Goal: Communication & Community: Participate in discussion

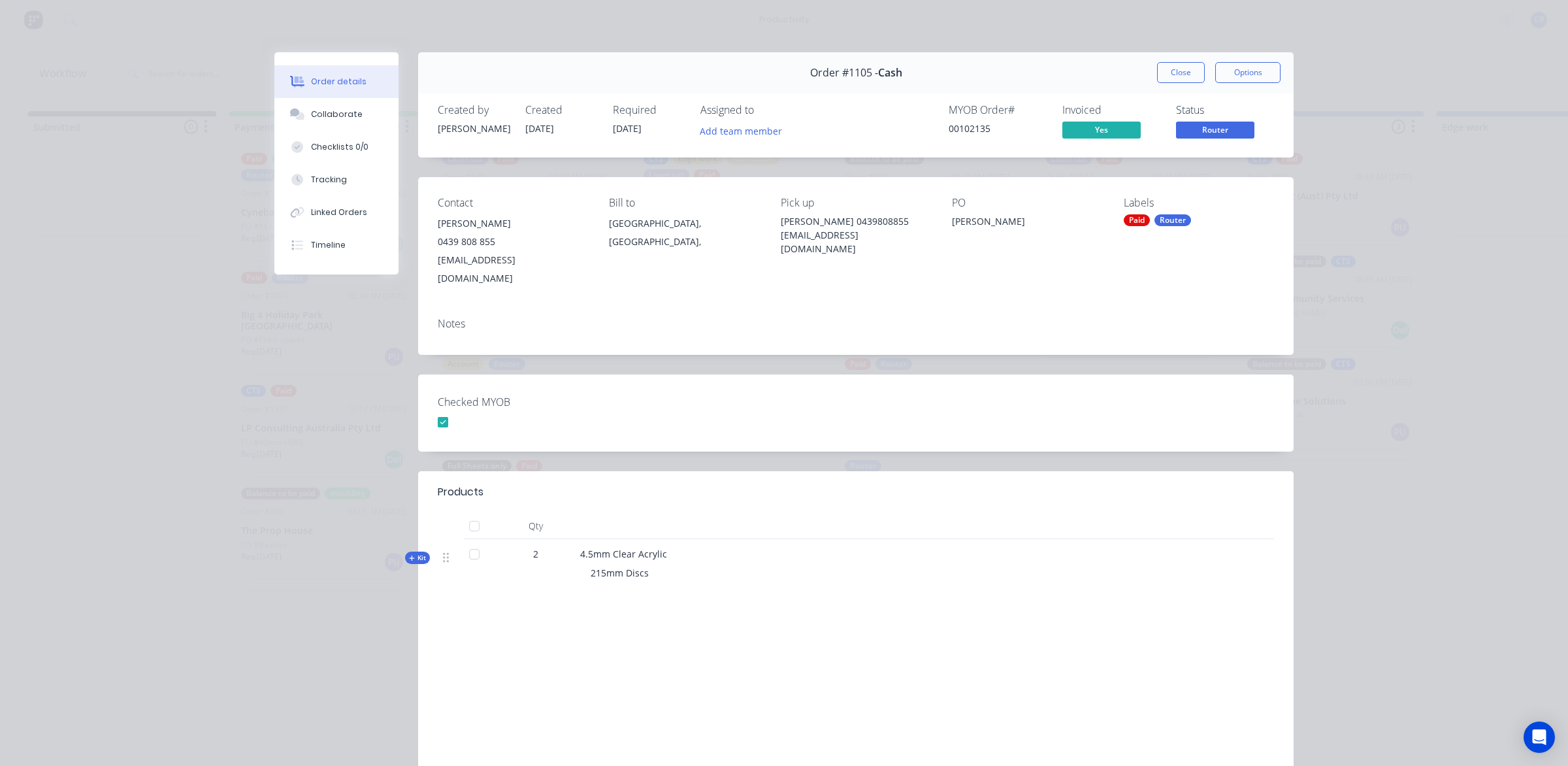
scroll to position [890, 0]
click at [357, 109] on button "Collaborate" at bounding box center [337, 114] width 124 height 32
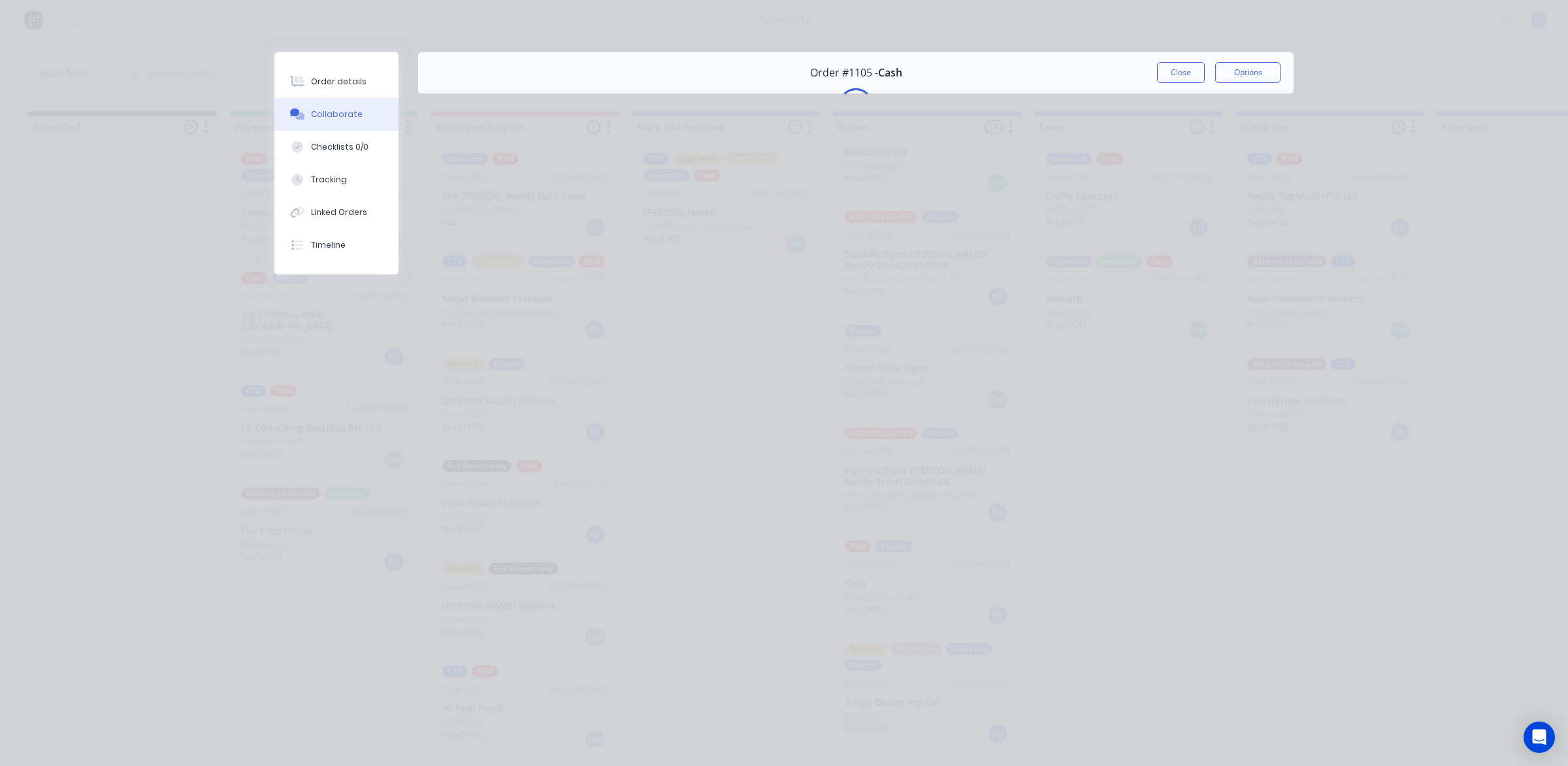
click at [1168, 73] on button "Close" at bounding box center [1181, 73] width 48 height 21
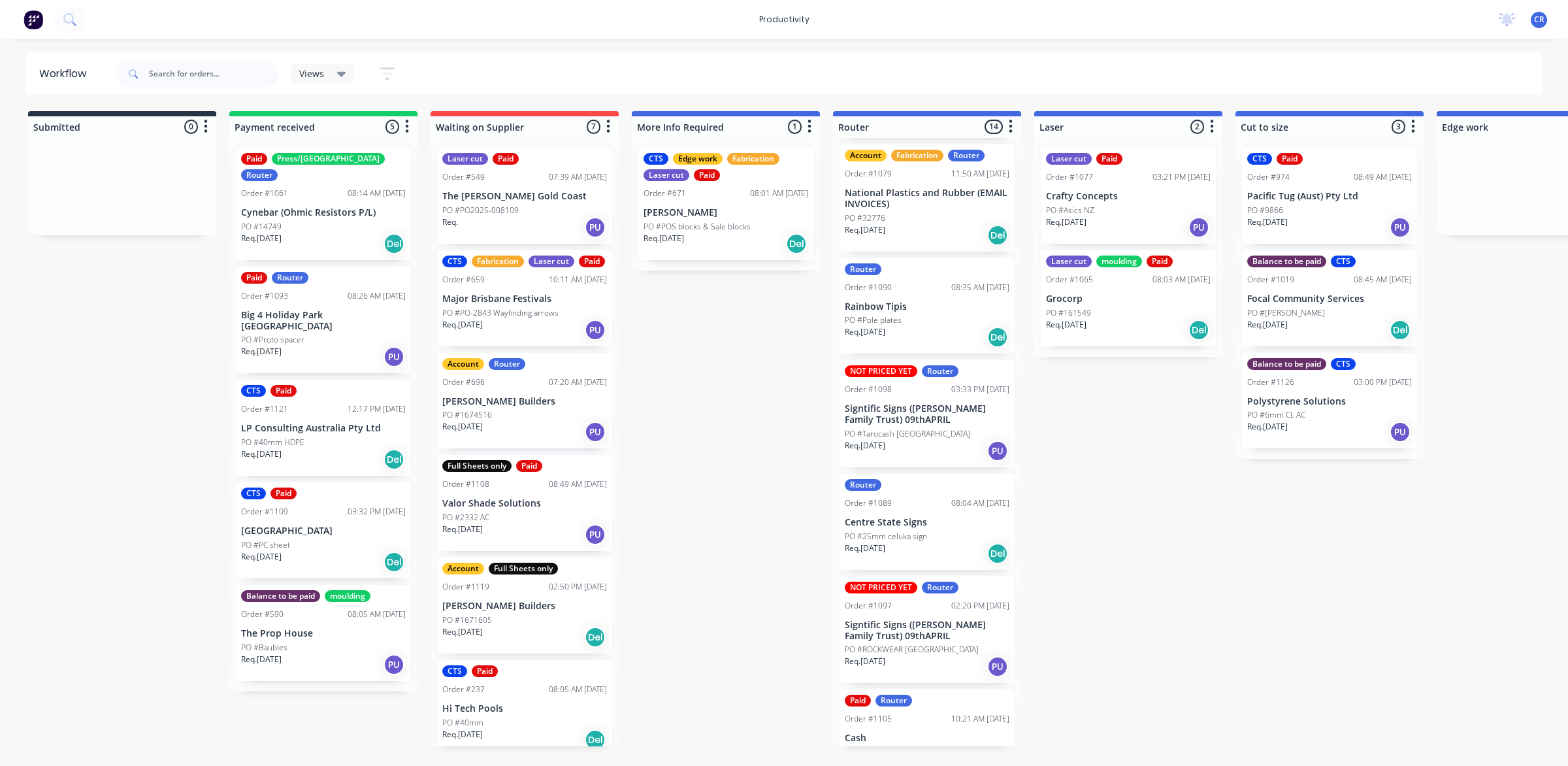
scroll to position [890, 0]
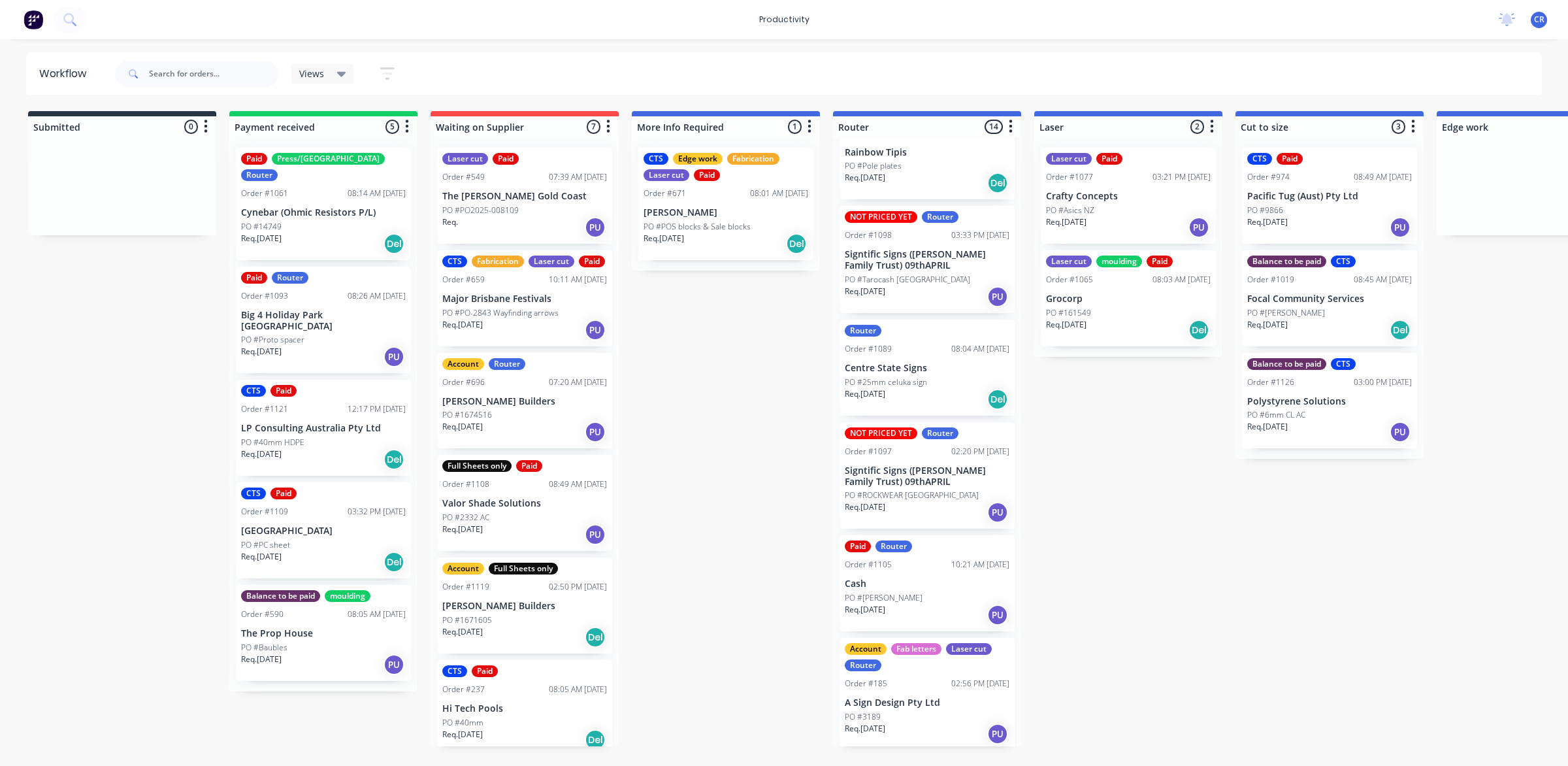
click at [920, 579] on p "Cash" at bounding box center [927, 584] width 164 height 11
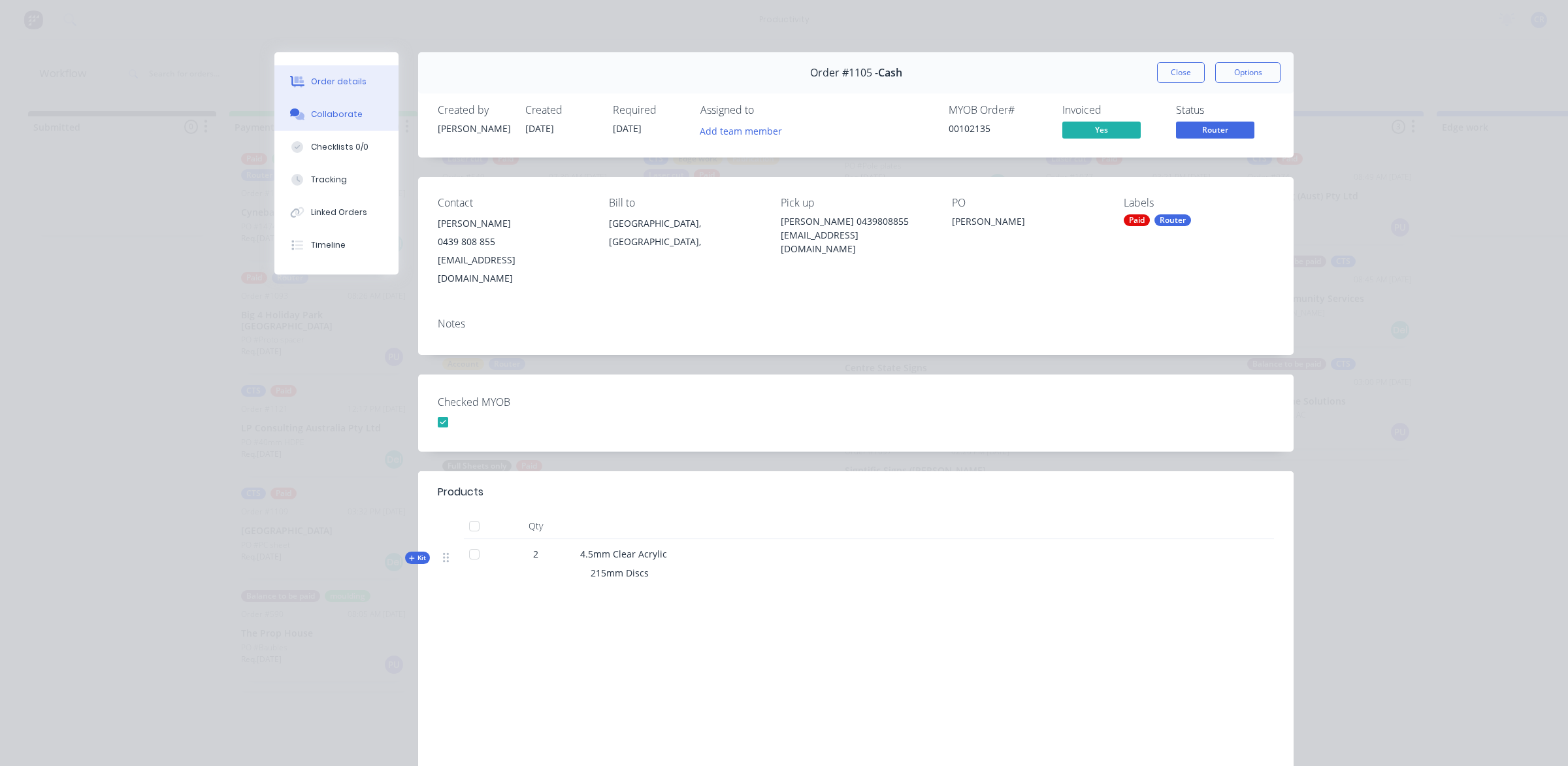
click at [337, 113] on div "Collaborate" at bounding box center [337, 114] width 52 height 12
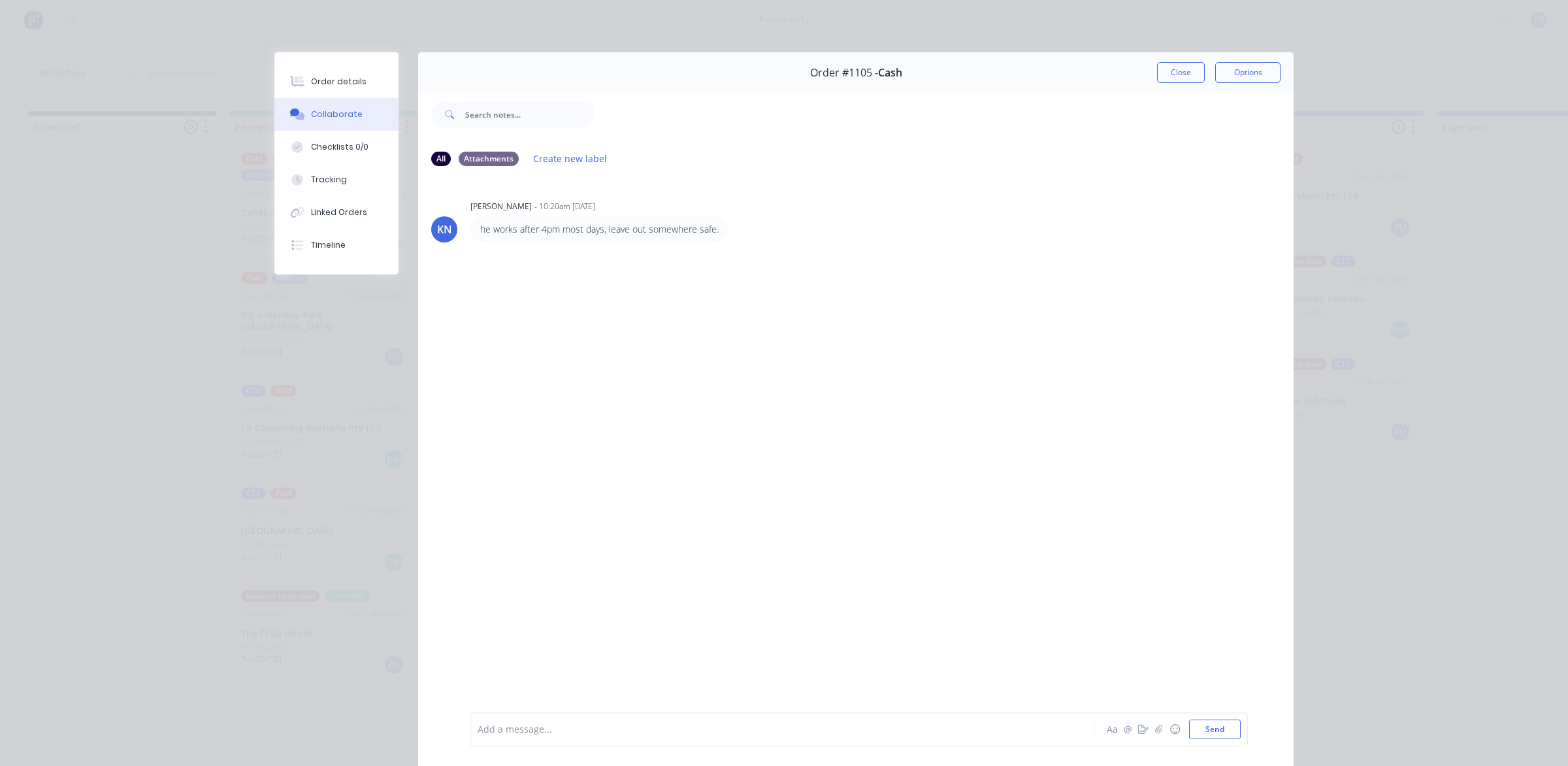
click at [600, 712] on div "Add a message... Aa @ ☺ Send" at bounding box center [858, 729] width 777 height 34
click at [599, 723] on div at bounding box center [764, 729] width 572 height 13
click at [548, 716] on div "@kim Aa @ ☺ Send" at bounding box center [858, 729] width 777 height 34
click at [543, 732] on div "@kim" at bounding box center [764, 729] width 572 height 13
click at [1213, 735] on button "Send" at bounding box center [1214, 729] width 52 height 20
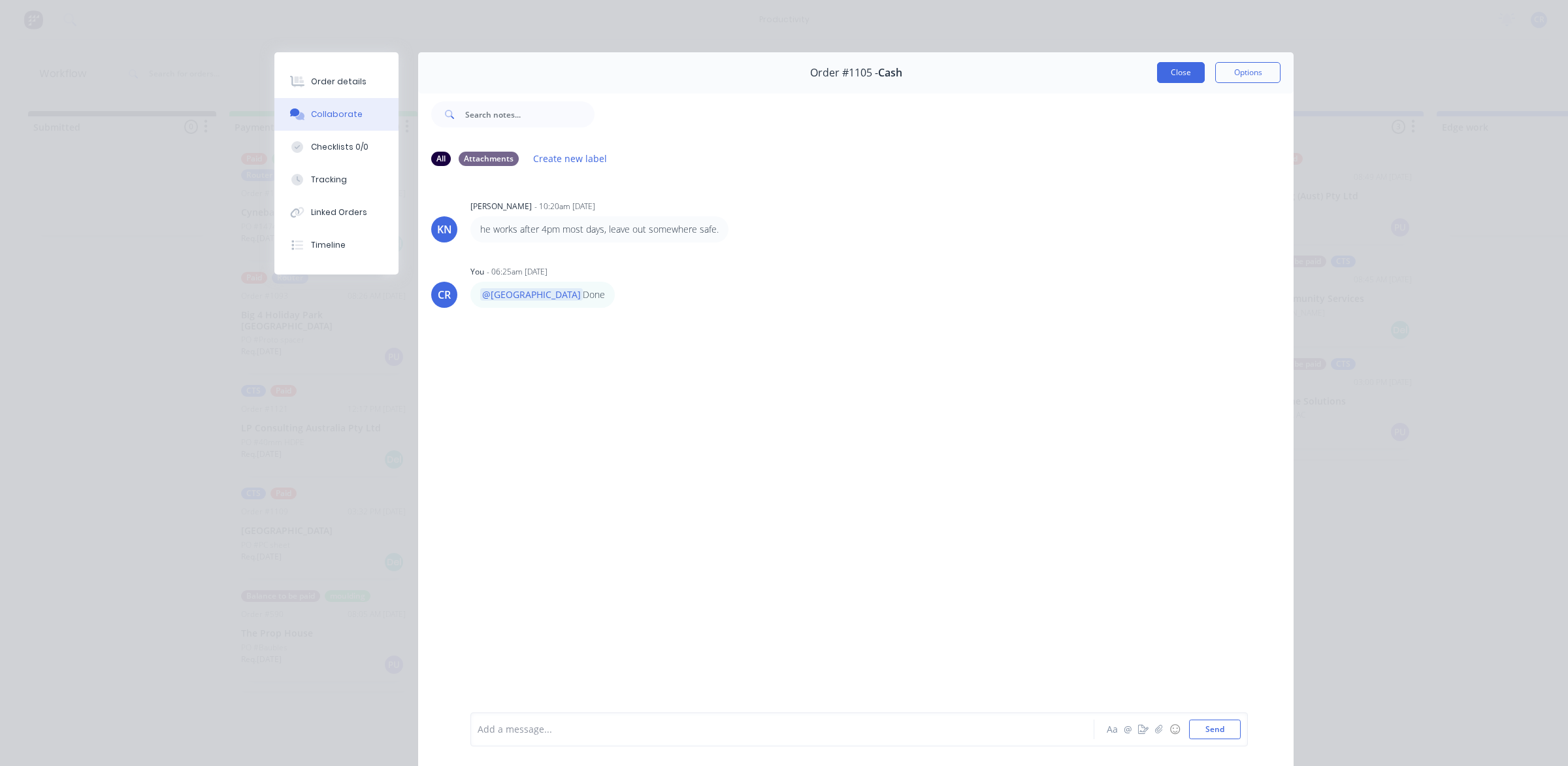
click at [1170, 76] on button "Close" at bounding box center [1181, 73] width 48 height 21
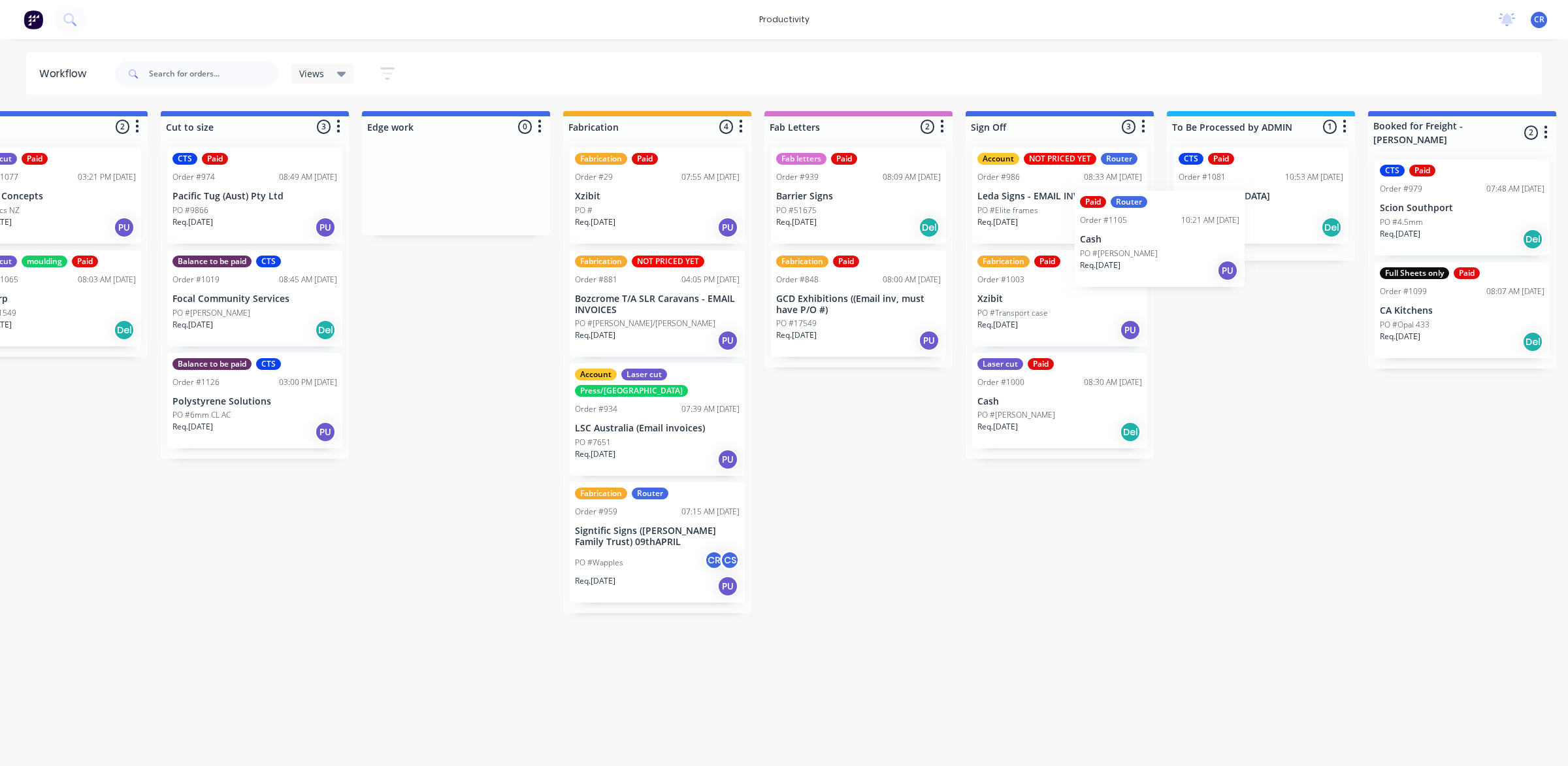
scroll to position [0, 1077]
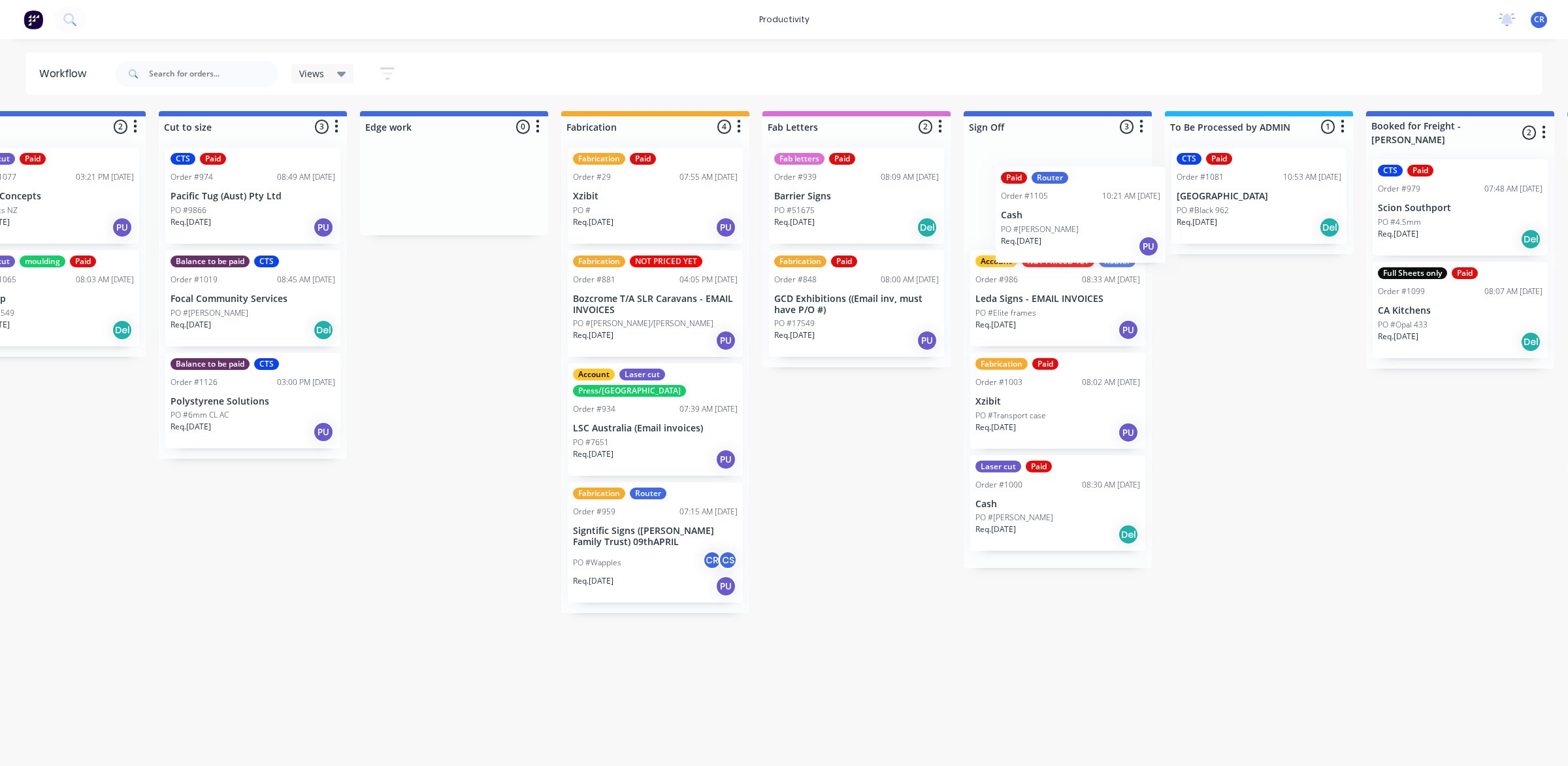
drag, startPoint x: 876, startPoint y: 565, endPoint x: 1036, endPoint y: 193, distance: 404.9
click at [1036, 193] on div "Submitted 0 Sort By Created date Required date Order number Customer name Most …" at bounding box center [477, 429] width 3126 height 635
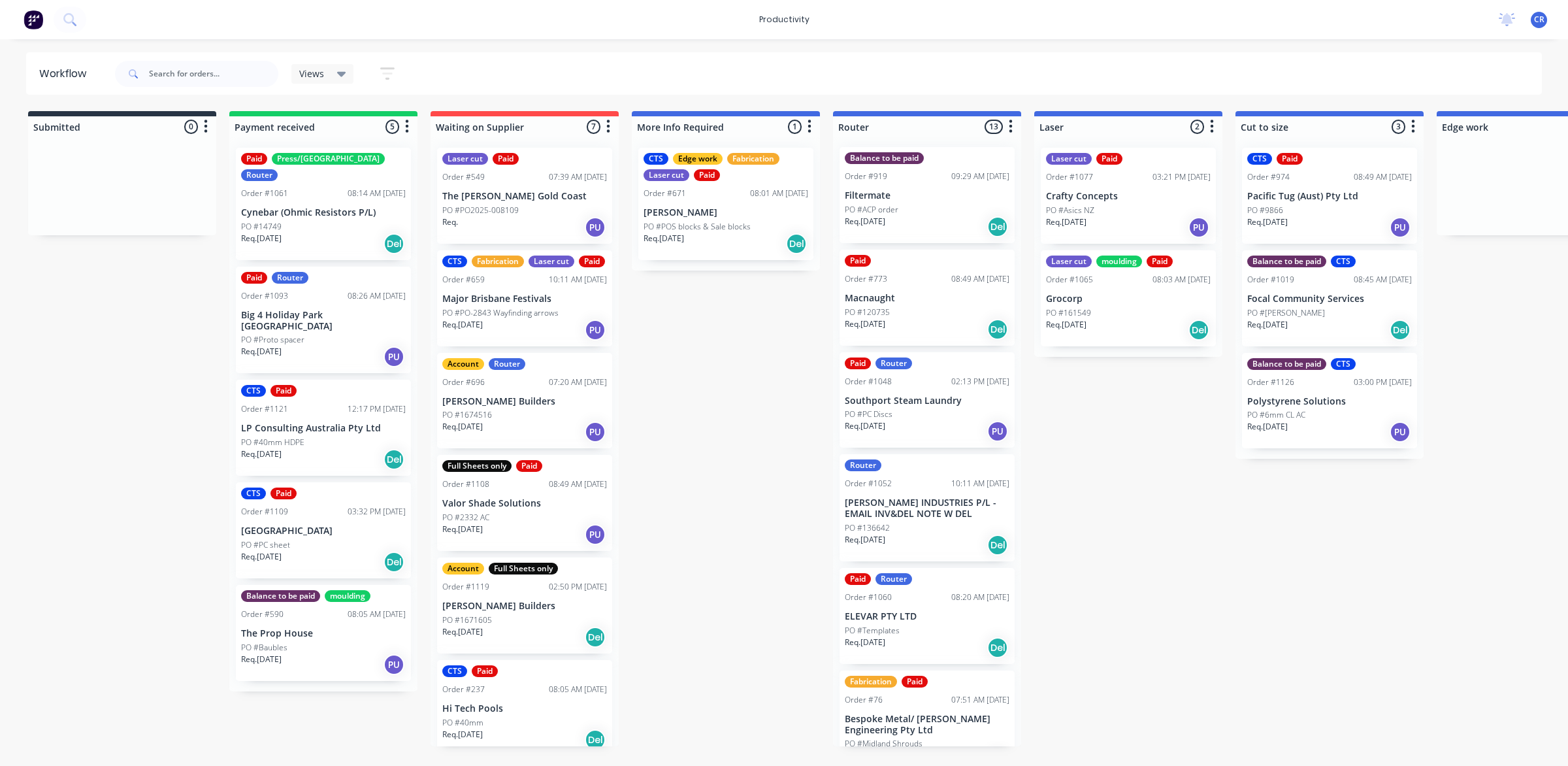
scroll to position [0, 0]
click at [925, 400] on p "Southport Steam Laundry" at bounding box center [927, 402] width 164 height 11
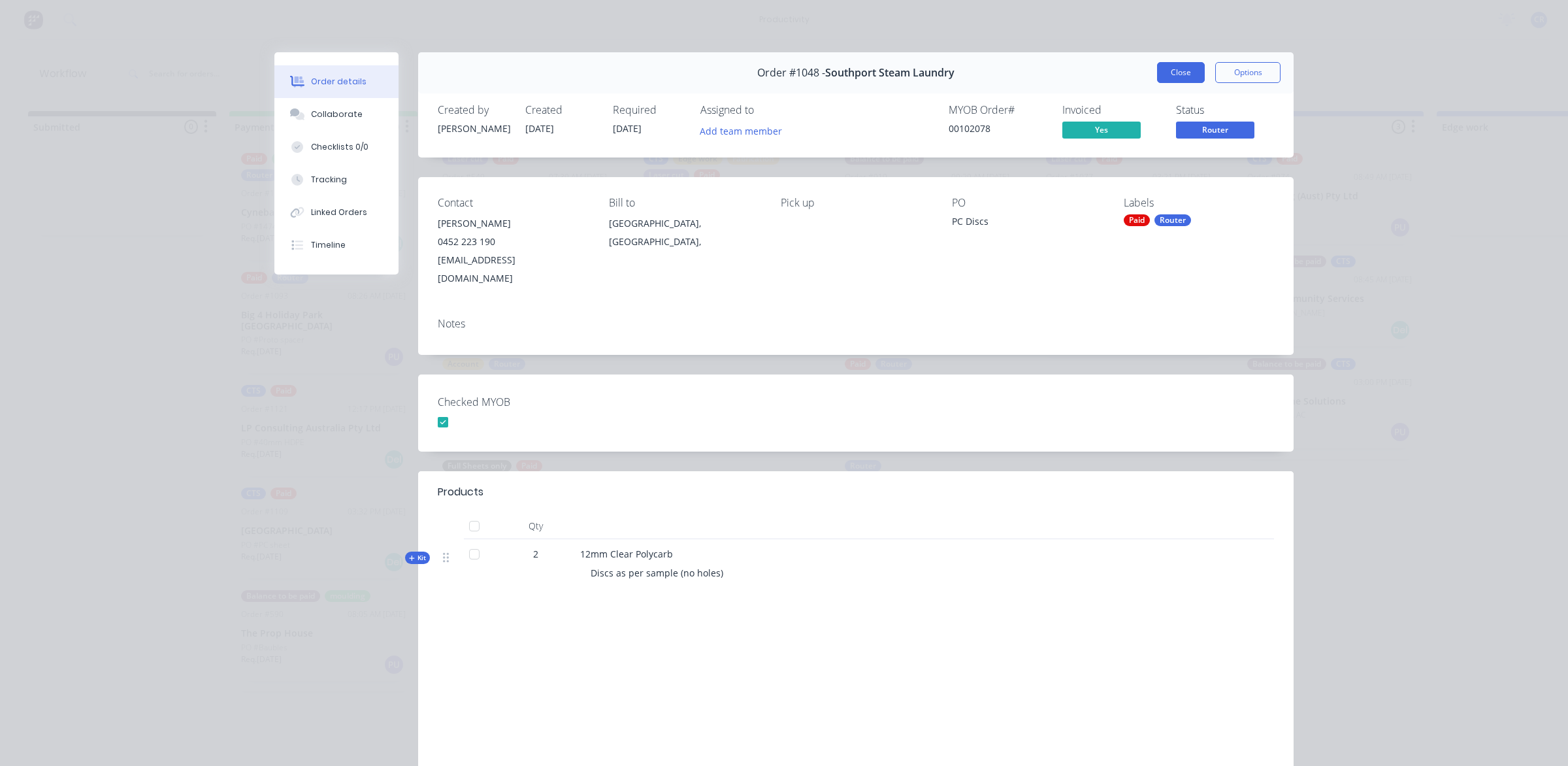
click at [1163, 66] on button "Close" at bounding box center [1181, 73] width 48 height 21
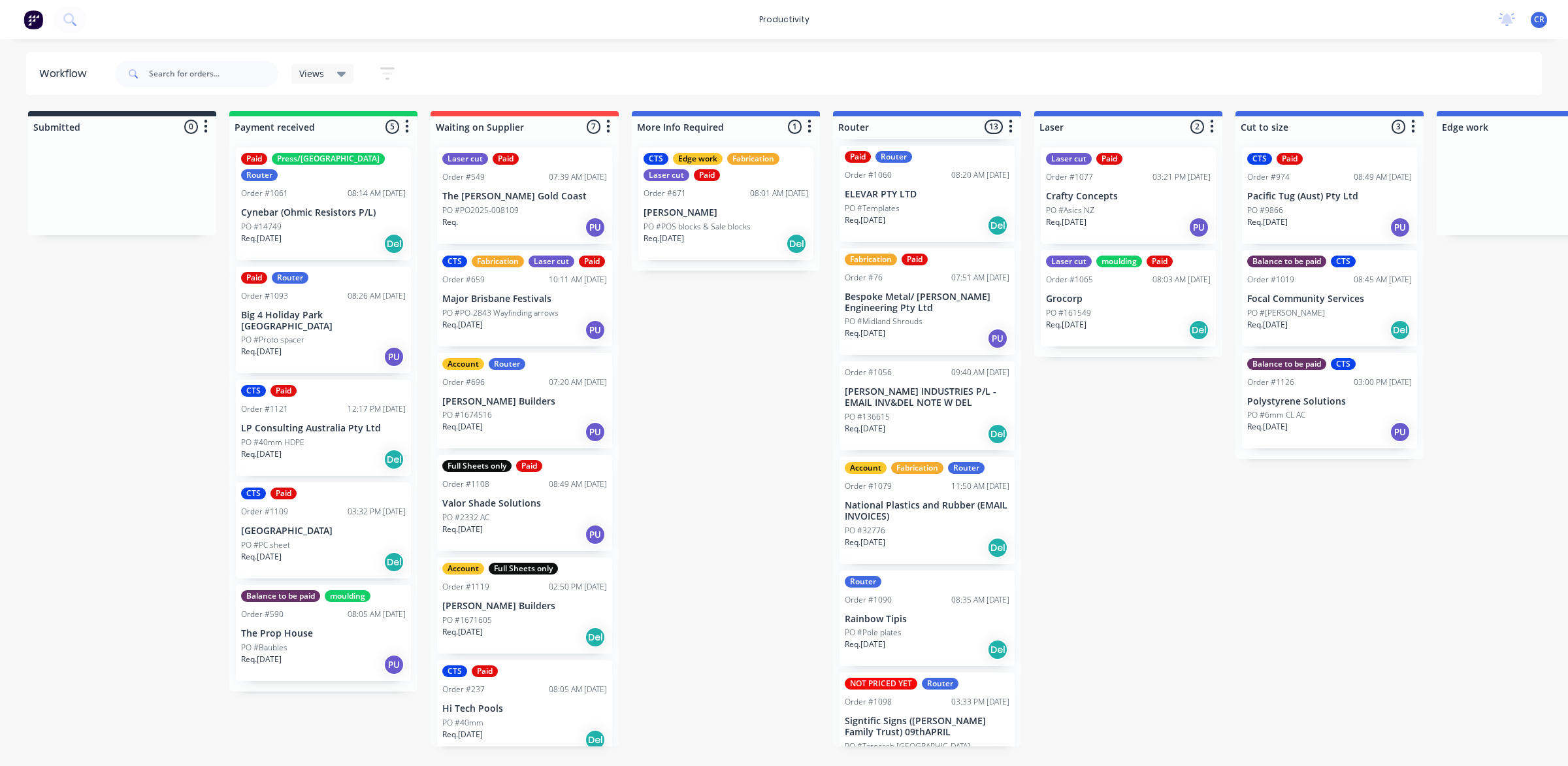
scroll to position [490, 0]
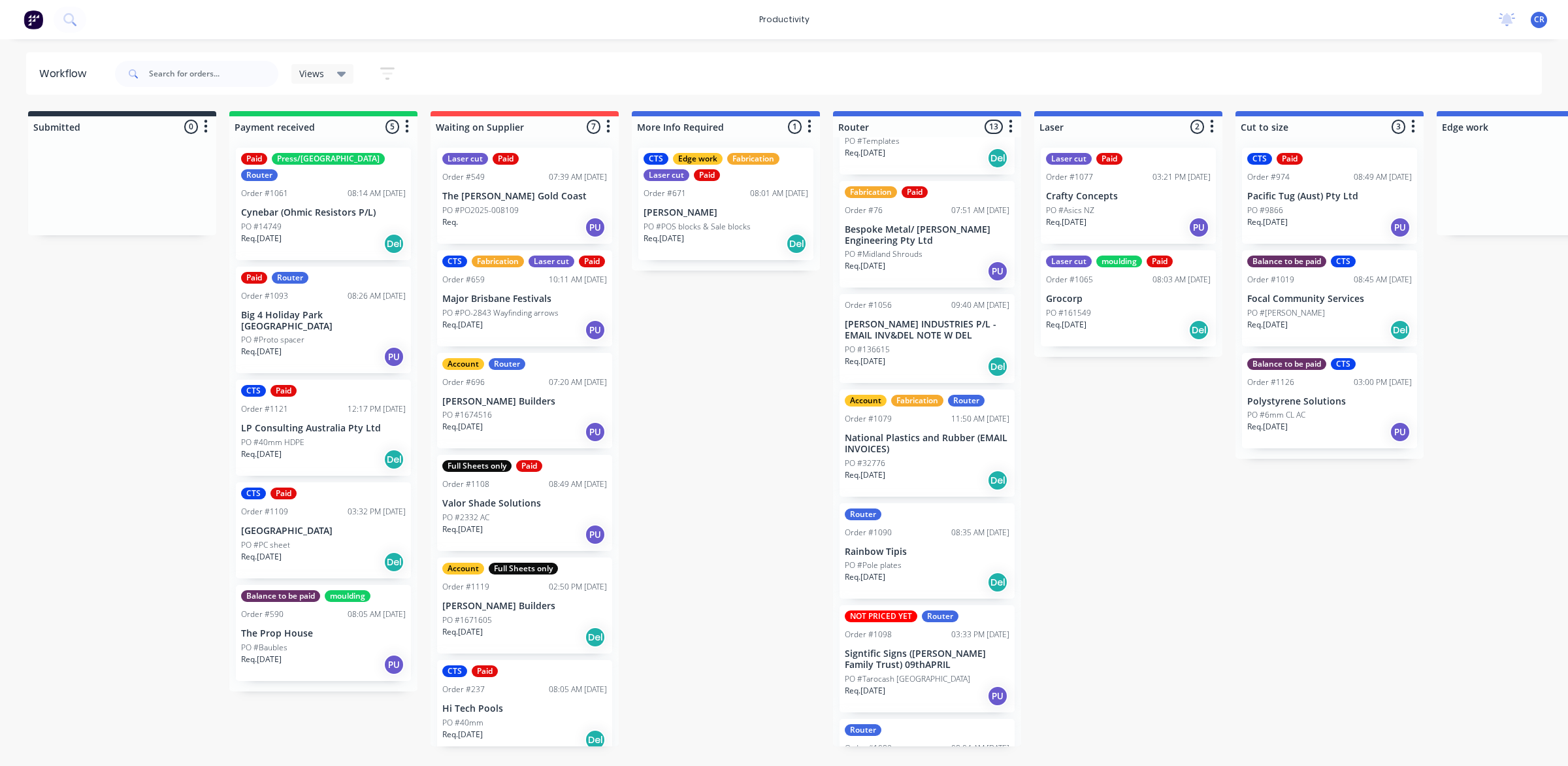
click at [991, 452] on p "National Plastics and Rubber (EMAIL INVOICES)" at bounding box center [927, 443] width 164 height 22
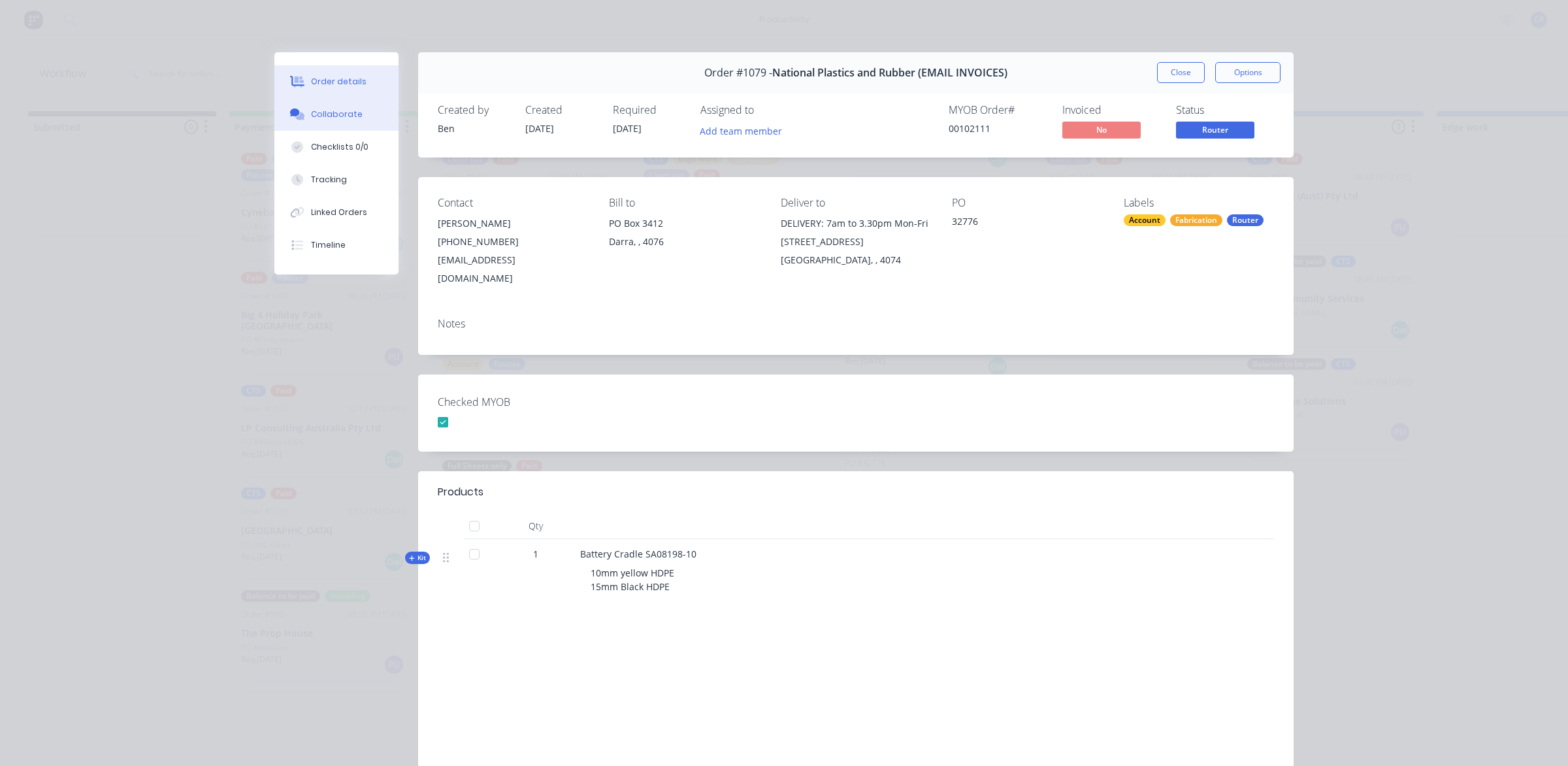
click at [295, 115] on icon at bounding box center [299, 116] width 9 height 8
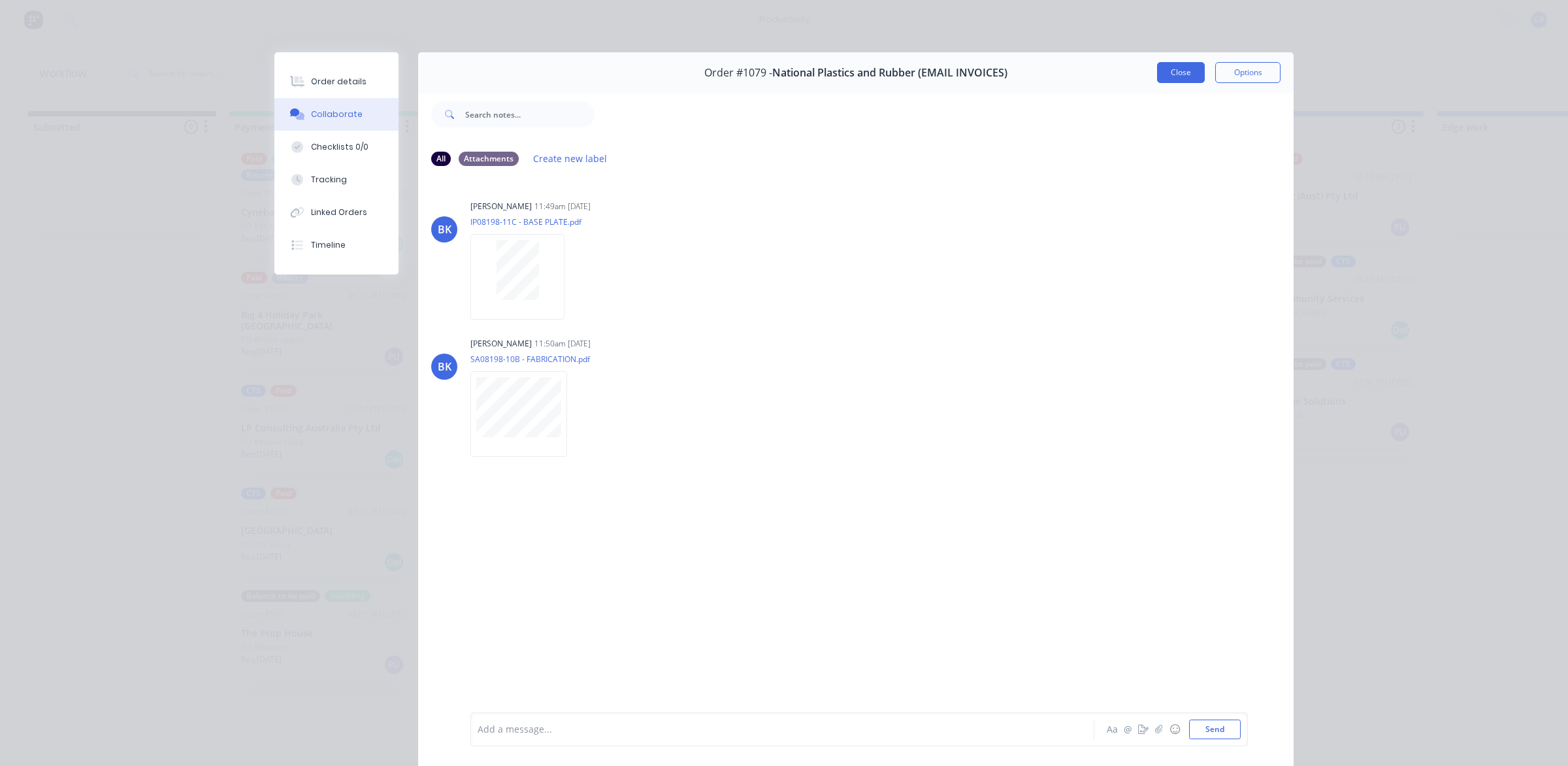
click at [1161, 75] on button "Close" at bounding box center [1181, 73] width 48 height 21
